Goal: Find specific page/section: Find specific page/section

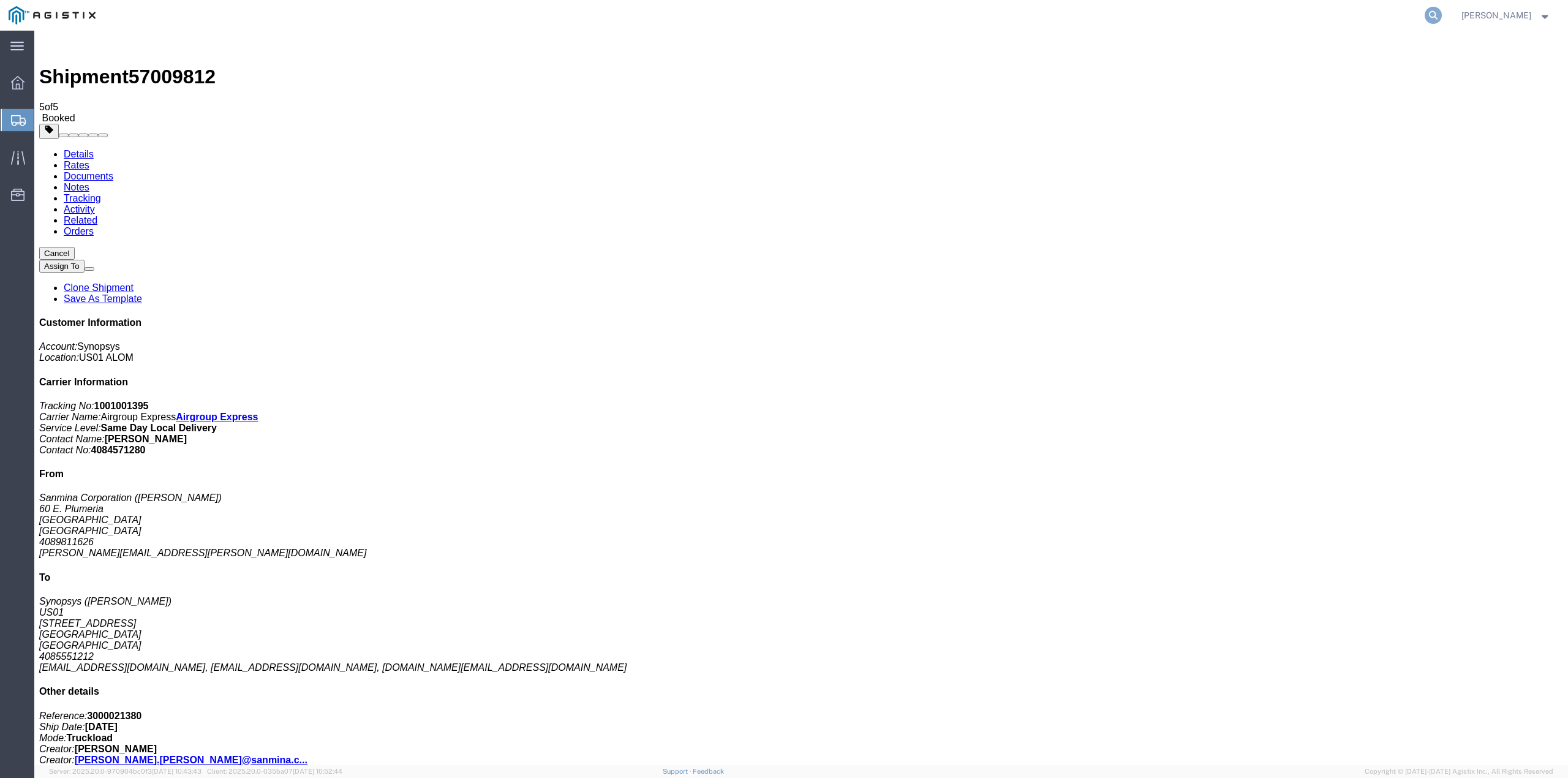
click at [1442, 14] on icon at bounding box center [1434, 15] width 17 height 17
click at [1201, 11] on input "search" at bounding box center [1239, 15] width 373 height 29
type input "56987711"
click at [1179, 9] on input "56987711" at bounding box center [1239, 15] width 373 height 29
click at [1207, 17] on input "56987711" at bounding box center [1239, 15] width 373 height 29
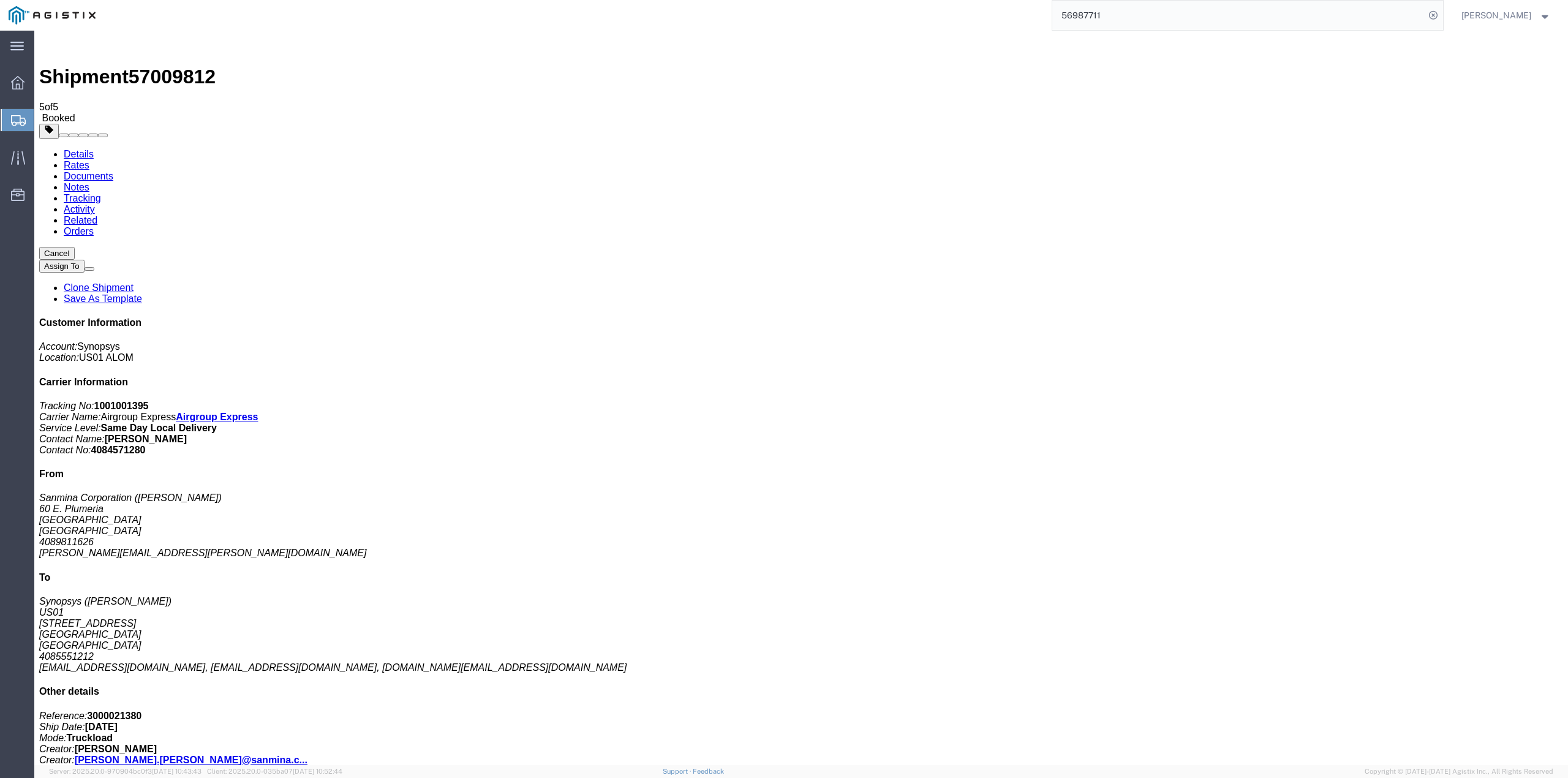
click at [1149, 14] on input "56987711" at bounding box center [1239, 15] width 373 height 29
drag, startPoint x: 1140, startPoint y: 20, endPoint x: 1083, endPoint y: 28, distance: 57.6
click at [1083, 28] on input "56987711" at bounding box center [1239, 15] width 373 height 29
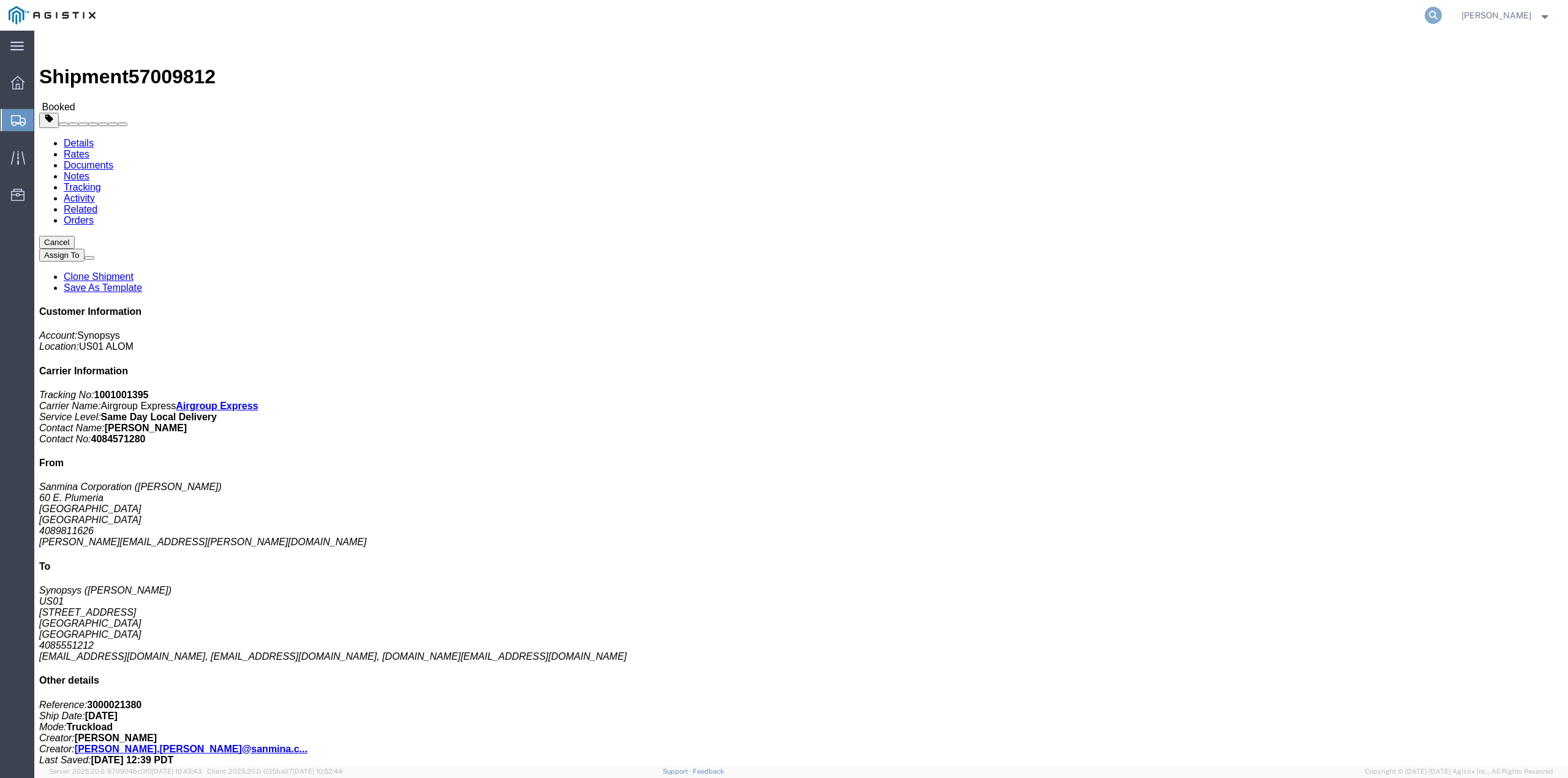
click at [1442, 17] on icon at bounding box center [1434, 15] width 17 height 17
paste input "56987711"
type input "56987711"
click at [1179, 68] on span "Try to find items starting with" at bounding box center [1121, 69] width 113 height 10
